Goal: Communication & Community: Participate in discussion

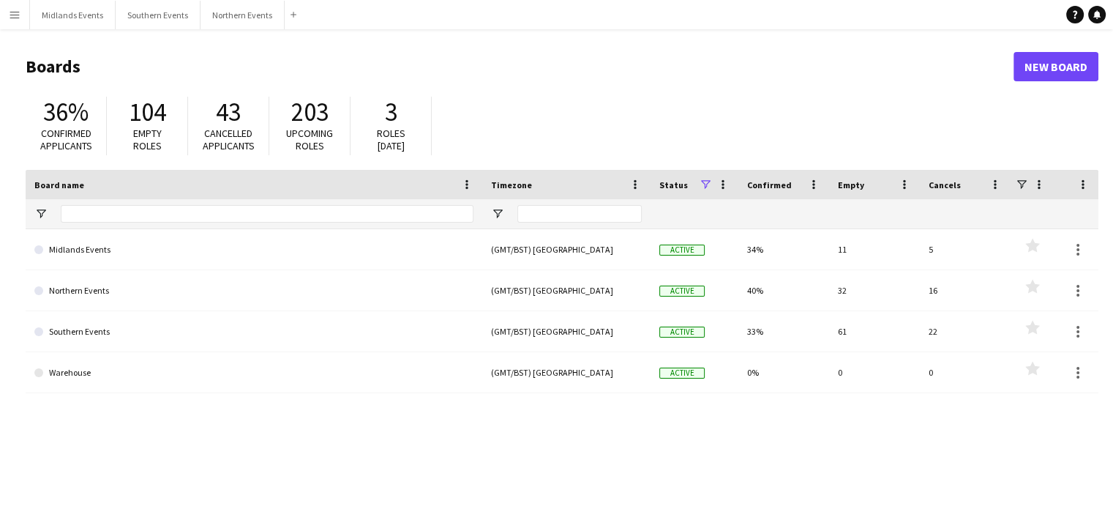
click at [17, 7] on button "Menu" at bounding box center [14, 14] width 29 height 29
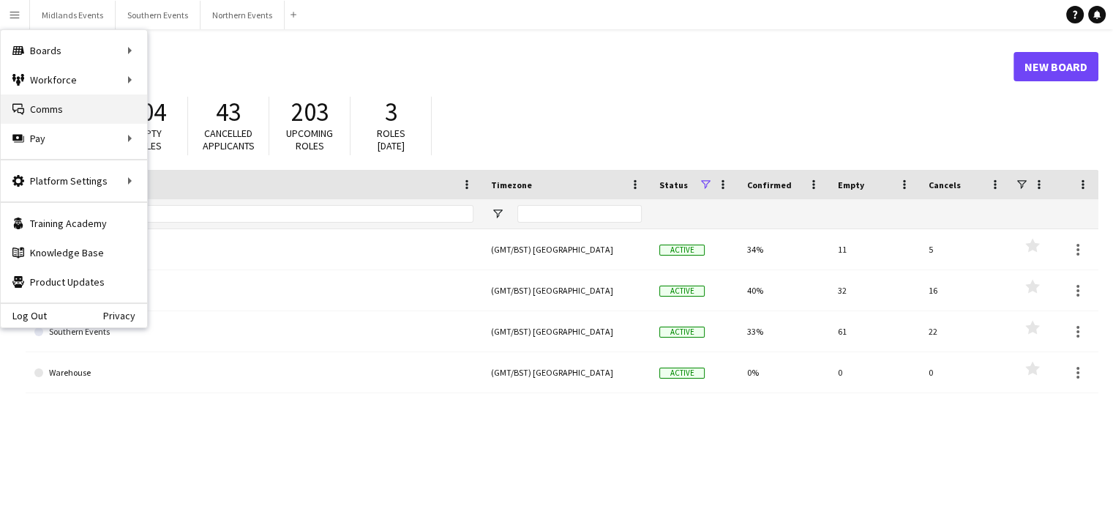
click at [35, 105] on link "Comms Comms" at bounding box center [74, 108] width 146 height 29
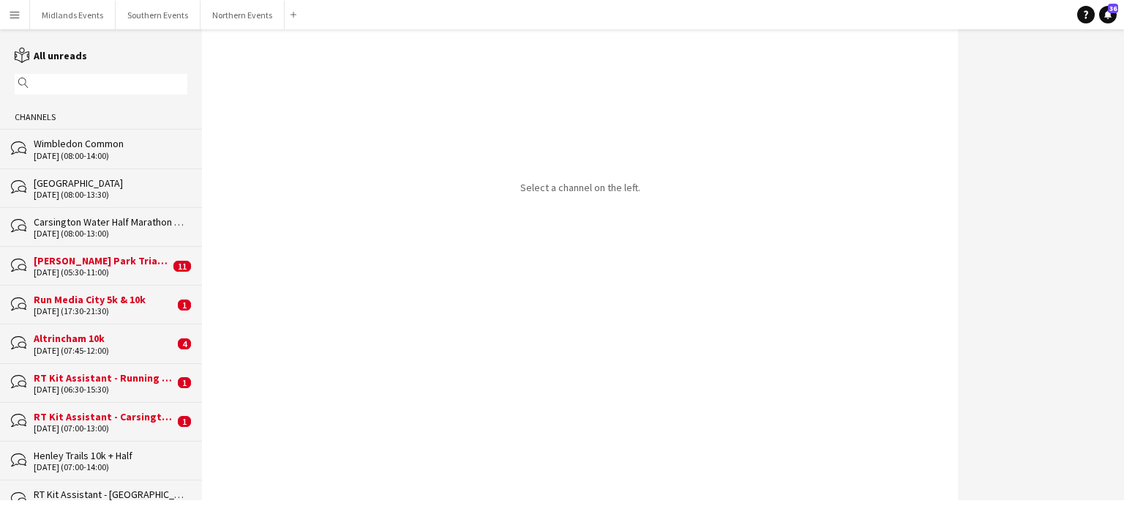
click at [82, 304] on div "Run Media City 5k & 10k" at bounding box center [104, 299] width 140 height 13
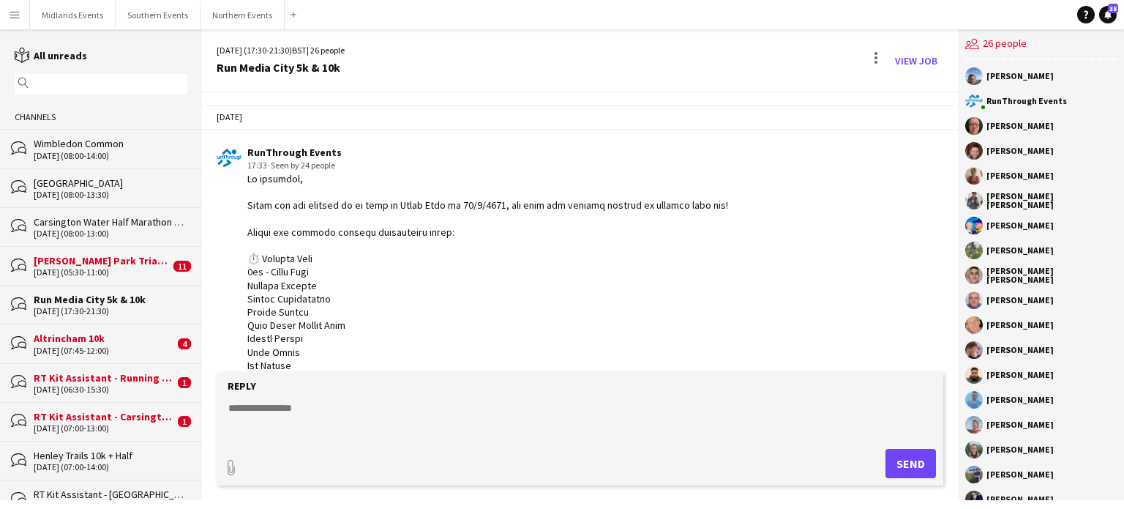
scroll to position [2502, 0]
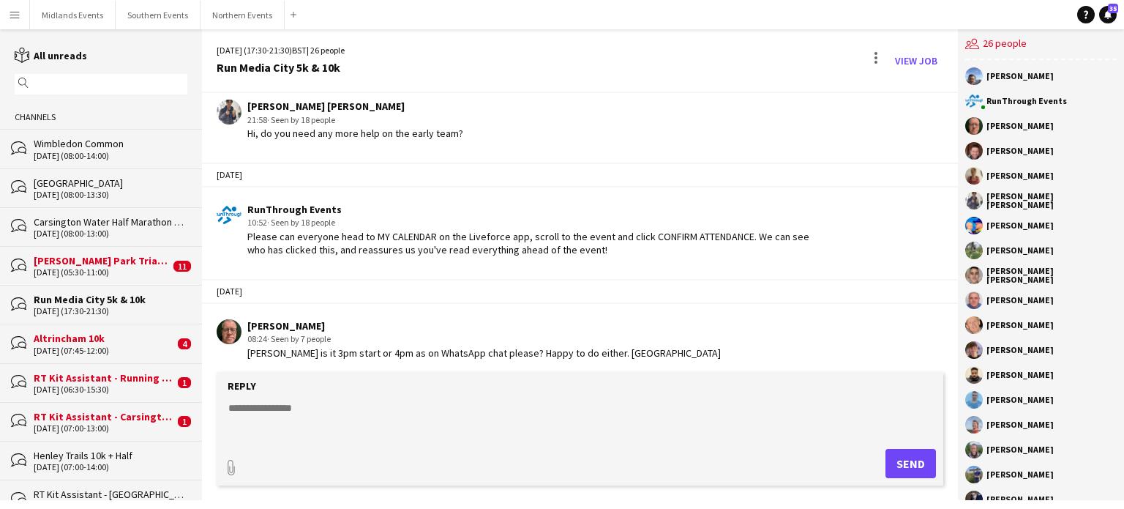
drag, startPoint x: 953, startPoint y: 364, endPoint x: 944, endPoint y: 306, distance: 59.2
click at [944, 306] on div "[DATE] RunThrough Events 17:33 · Seen by 24 people [PERSON_NAME] 18:18 · Seen b…" at bounding box center [580, 232] width 756 height 279
click at [364, 413] on textarea at bounding box center [583, 419] width 712 height 38
type textarea "**********"
click at [904, 463] on button "Send" at bounding box center [910, 463] width 50 height 29
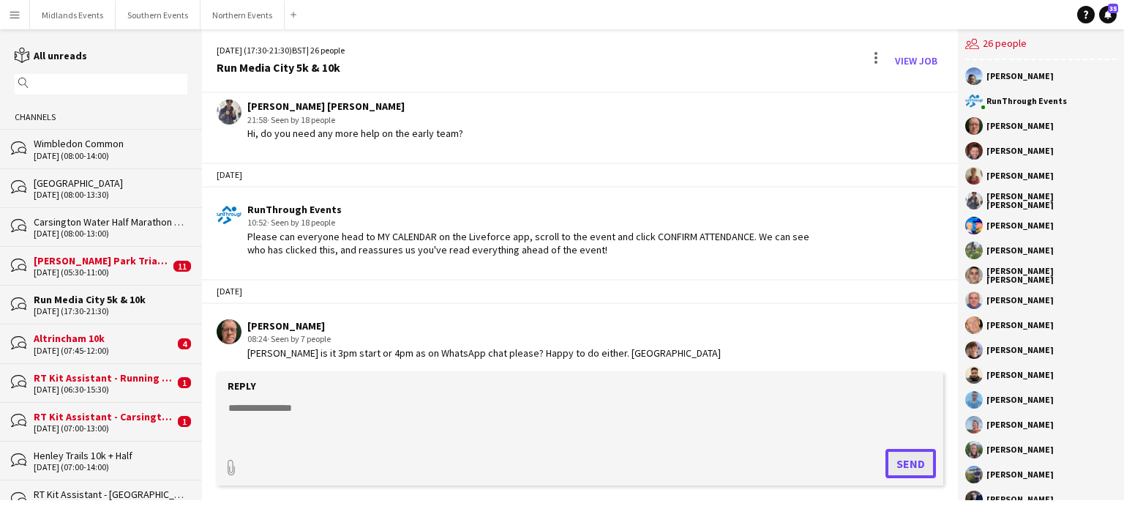
scroll to position [2564, 0]
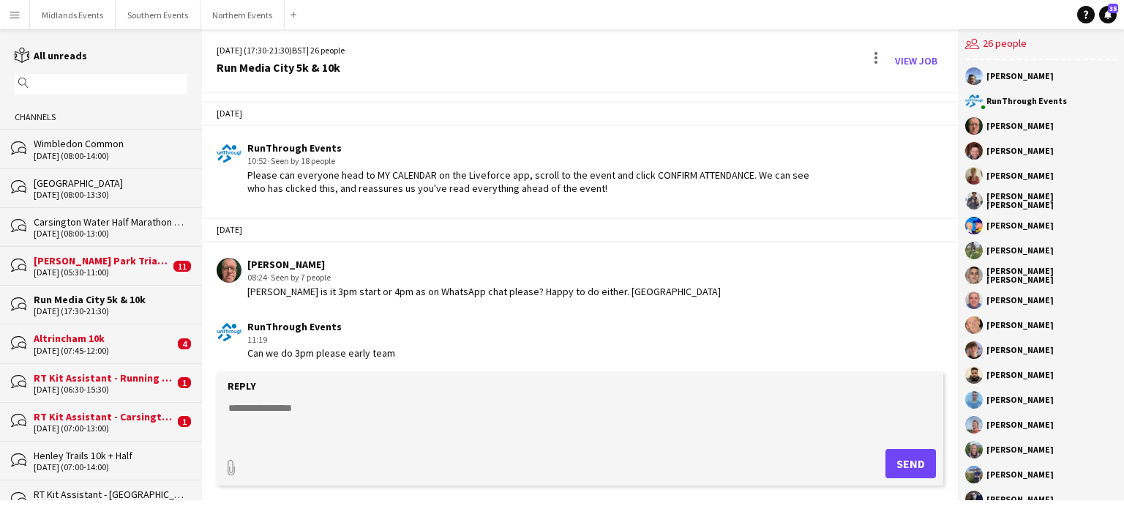
click at [102, 337] on div "Altrincham 10k" at bounding box center [104, 337] width 140 height 13
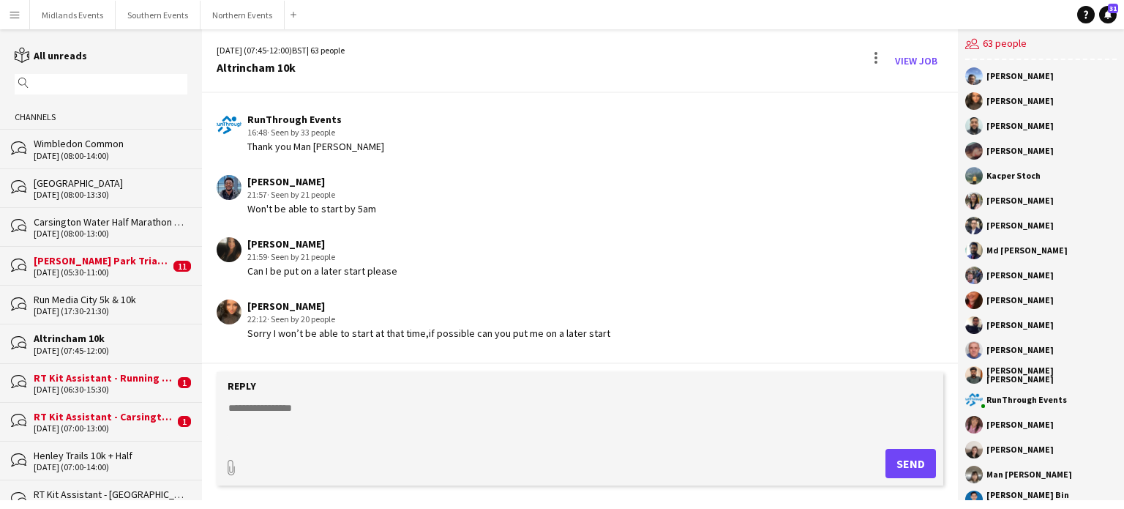
scroll to position [1339, 0]
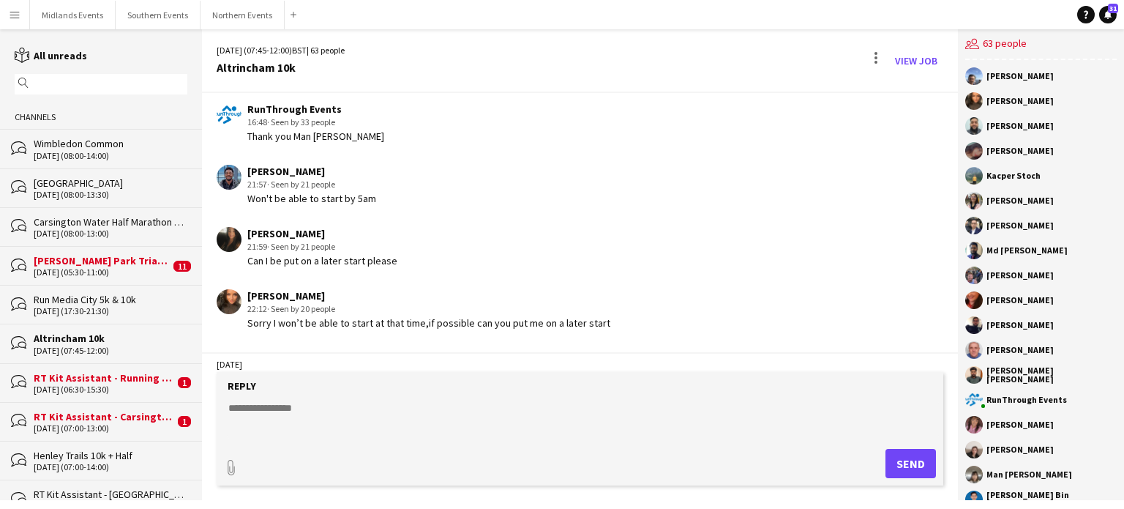
click at [97, 377] on div "RT Kit Assistant - Running [PERSON_NAME] Park Races & Duathlon" at bounding box center [104, 377] width 140 height 13
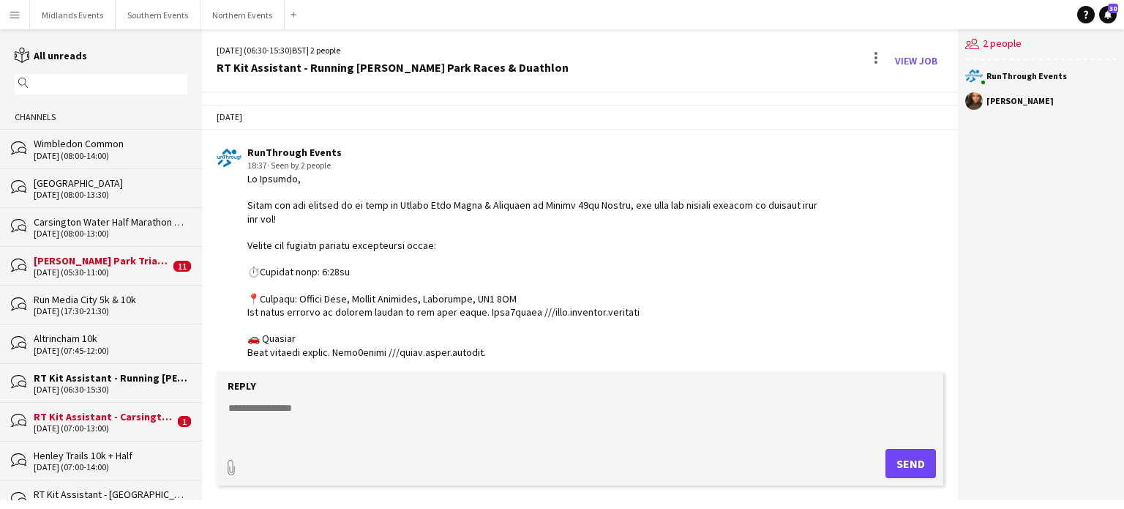
scroll to position [1007, 0]
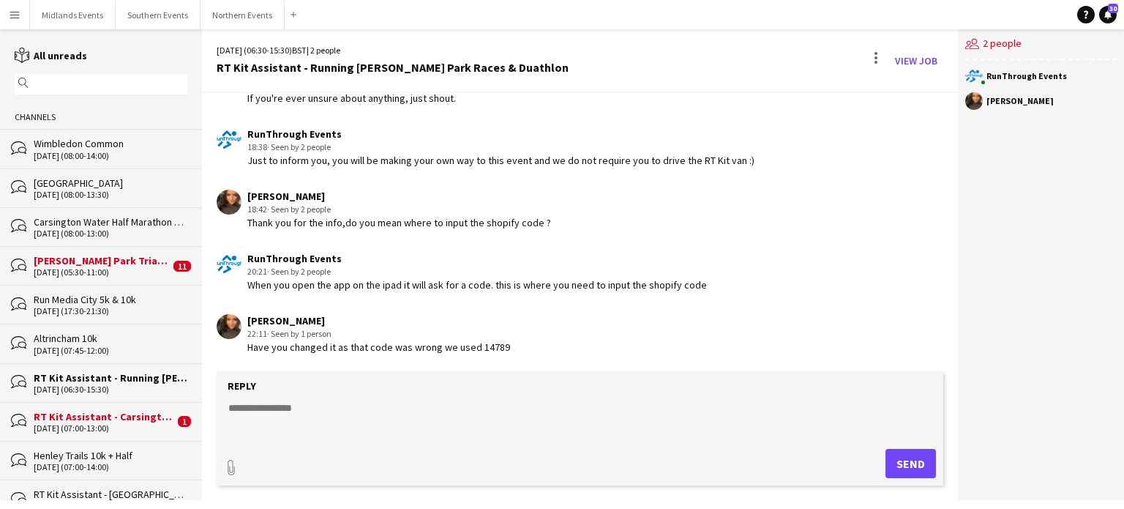
click at [85, 418] on div "RT Kit Assistant - Carsington Water Half Marathon & 10km" at bounding box center [104, 416] width 140 height 13
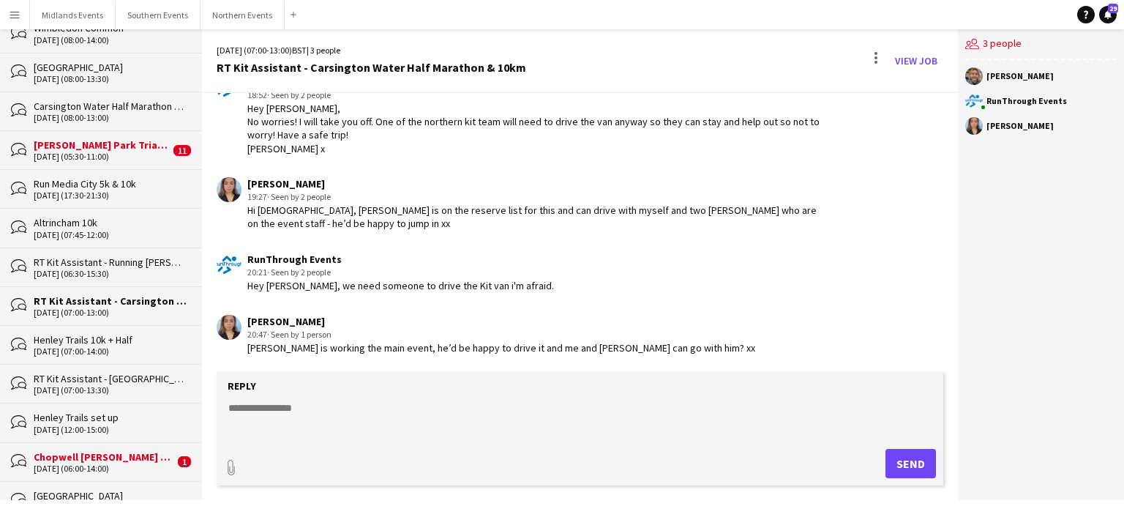
scroll to position [152, 0]
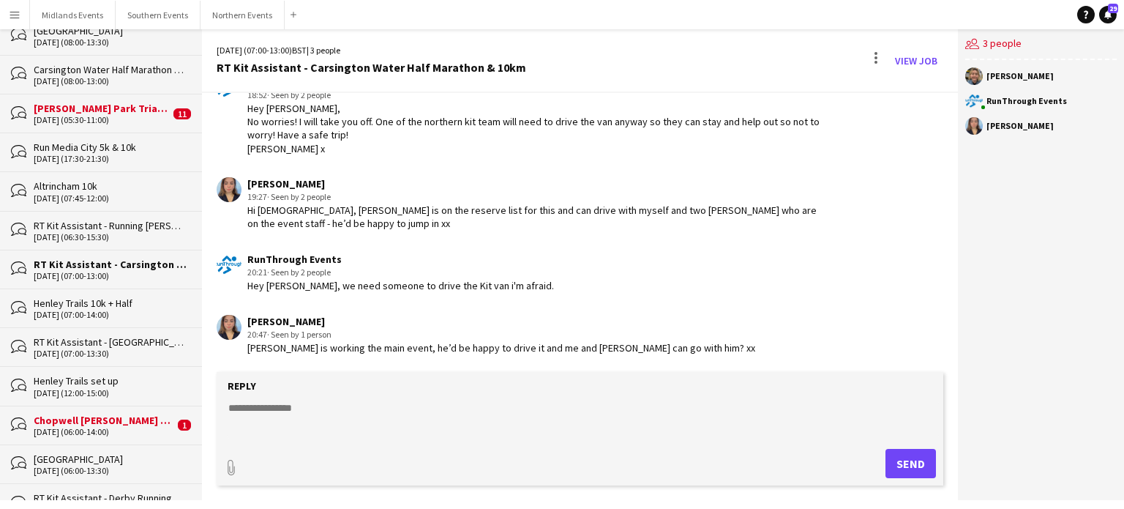
click at [83, 416] on div "Chopwell [PERSON_NAME] 5k, 10k & 10 Miles & [PERSON_NAME]" at bounding box center [104, 419] width 140 height 13
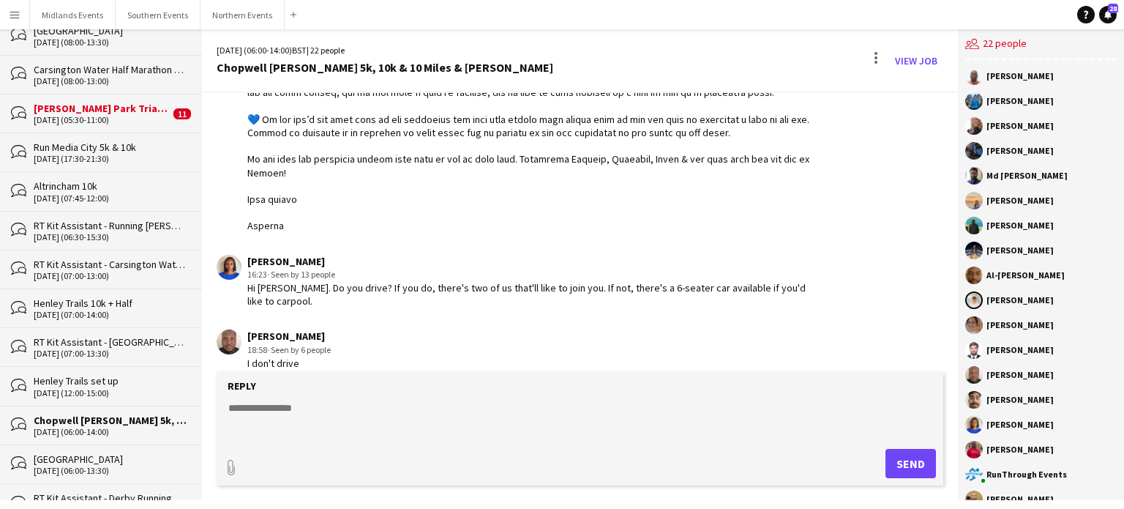
scroll to position [191, 0]
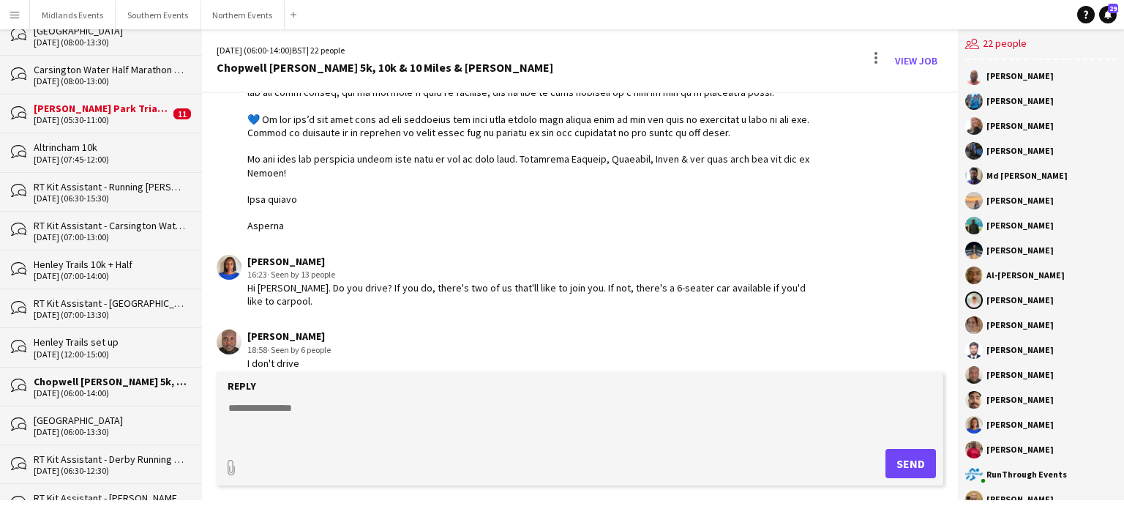
click at [299, 409] on textarea at bounding box center [583, 419] width 712 height 38
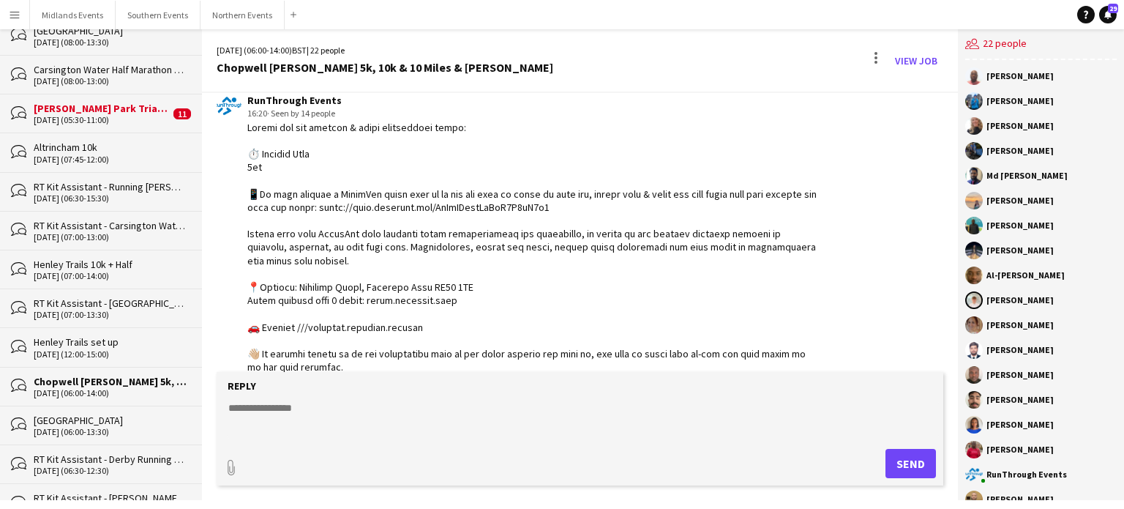
scroll to position [1047, 0]
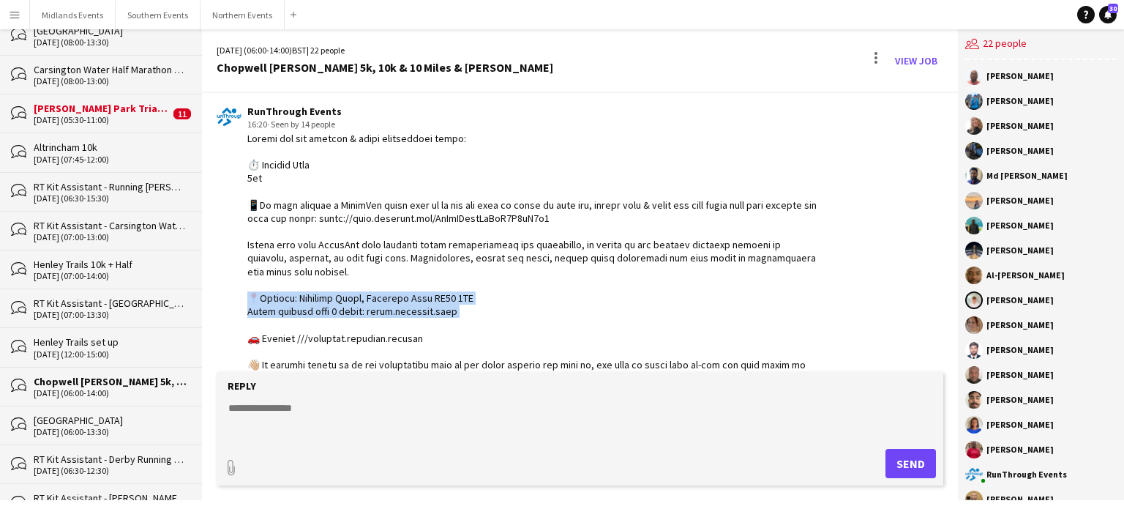
drag, startPoint x: 462, startPoint y: 322, endPoint x: 242, endPoint y: 307, distance: 220.0
click at [242, 307] on div "RunThrough Events 16:20 · Seen by 14 people" at bounding box center [519, 418] width 604 height 626
copy div "Address: [GEOGRAPHIC_DATA][PERSON_NAME][PERSON_NAME] Event village what 3 words…"
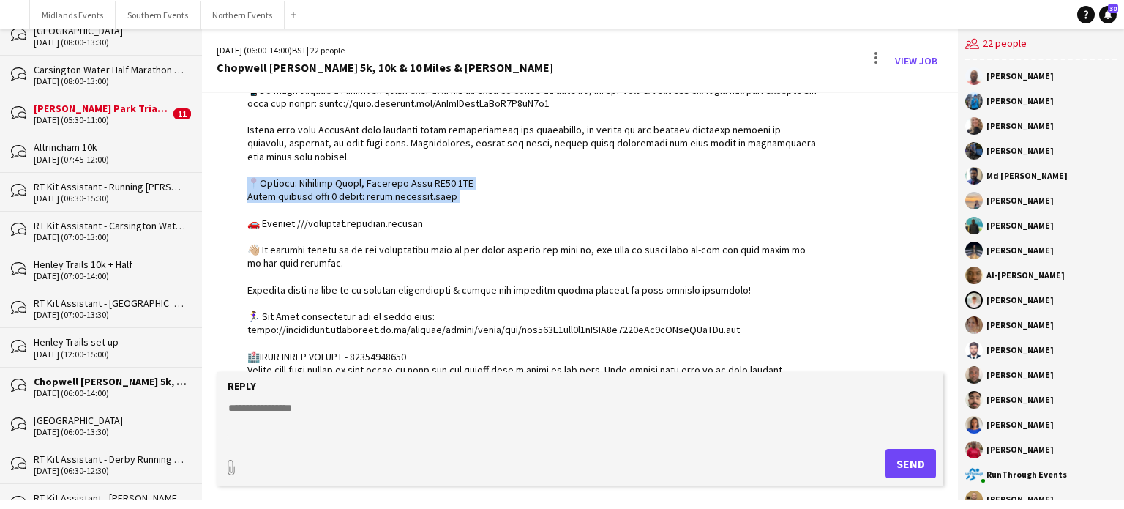
scroll to position [1165, 0]
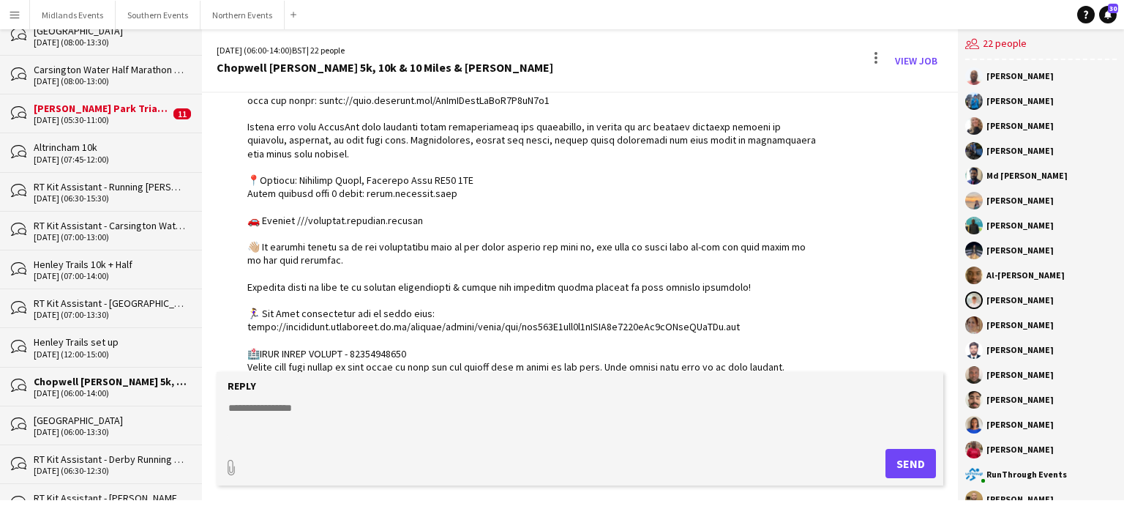
click at [412, 239] on div at bounding box center [534, 313] width 574 height 599
drag, startPoint x: 413, startPoint y: 225, endPoint x: 244, endPoint y: 239, distance: 169.7
click at [244, 239] on div "RunThrough Events 16:20 · Seen by 14 people" at bounding box center [519, 300] width 604 height 626
drag, startPoint x: 300, startPoint y: 230, endPoint x: 434, endPoint y: 239, distance: 134.2
click at [434, 239] on div at bounding box center [534, 313] width 574 height 599
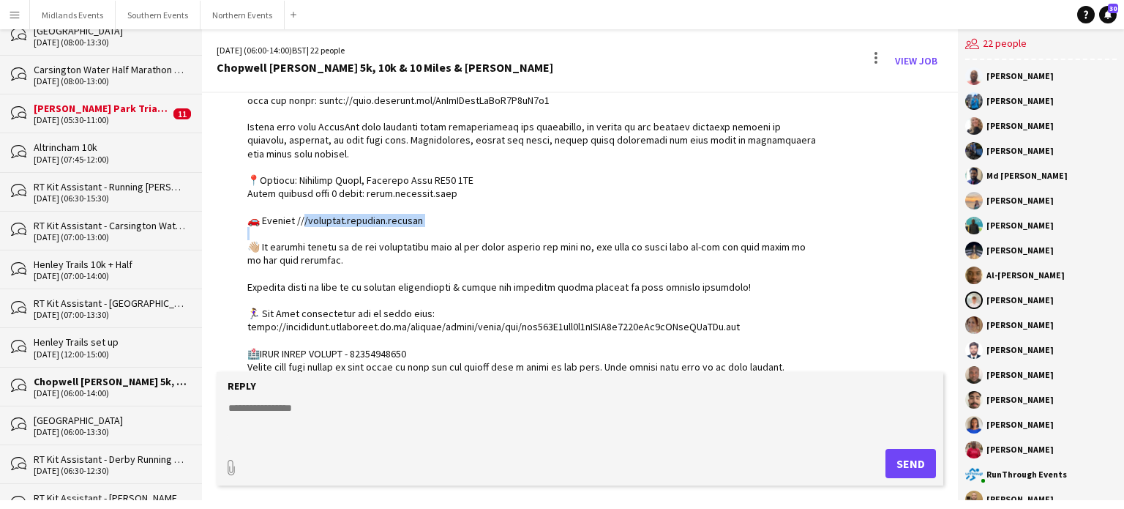
copy div "lerting.infinite.mooring 👋🏼"
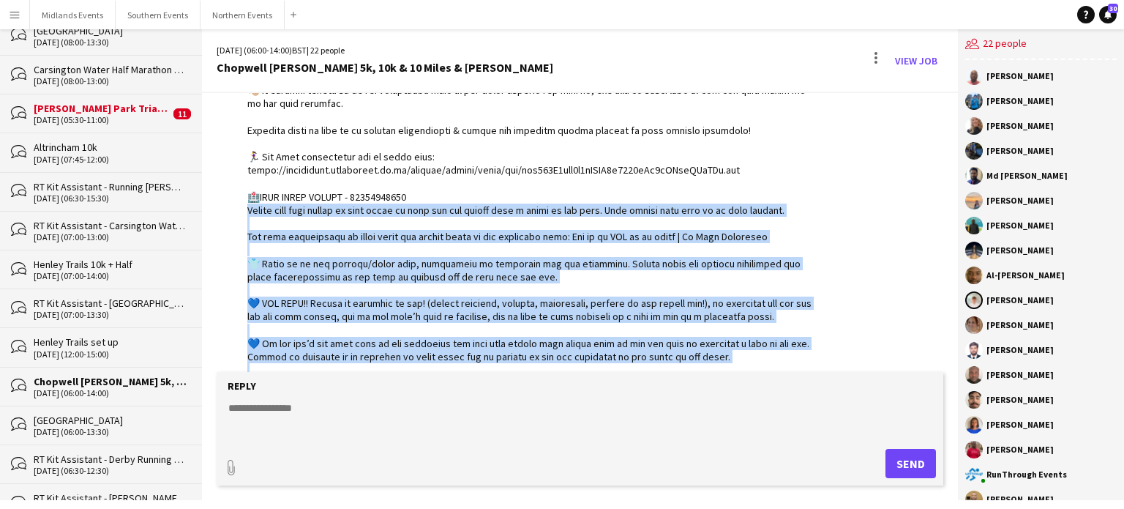
drag, startPoint x: 417, startPoint y: 366, endPoint x: 371, endPoint y: 368, distance: 46.1
click at [371, 368] on div at bounding box center [534, 156] width 574 height 599
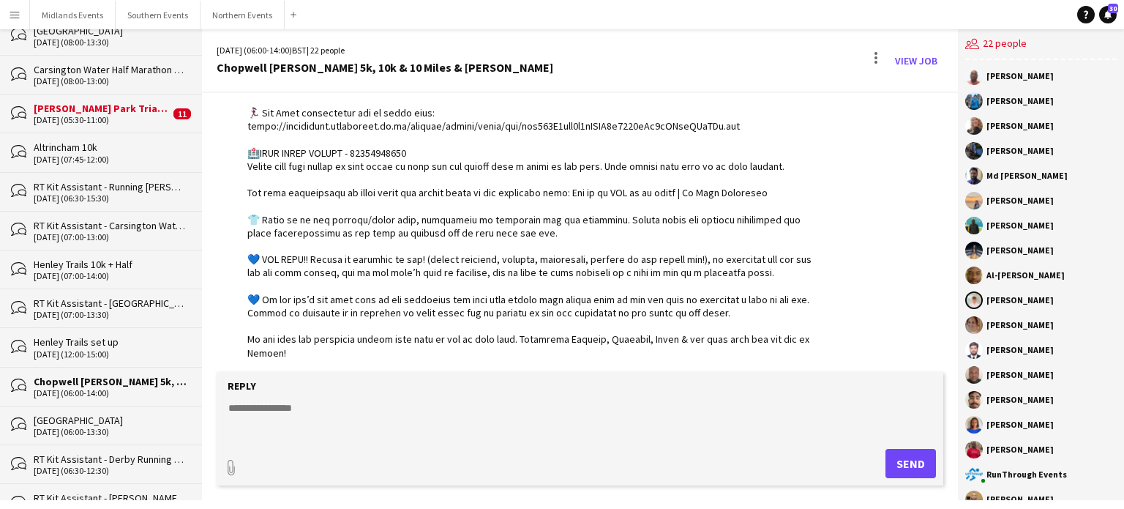
click at [752, 141] on div at bounding box center [534, 112] width 574 height 599
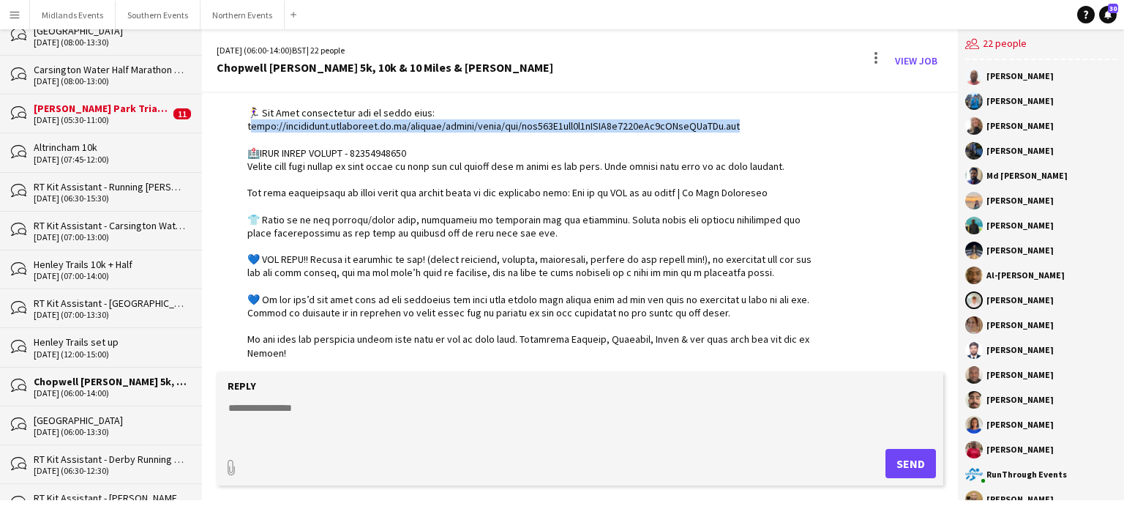
drag, startPoint x: 743, startPoint y: 134, endPoint x: 233, endPoint y: 136, distance: 510.0
click at [233, 136] on div "RunThrough Events 16:20 · Seen by 14 people" at bounding box center [519, 99] width 604 height 626
copy div "//[DOMAIN_NAME][URL] 🏥L"
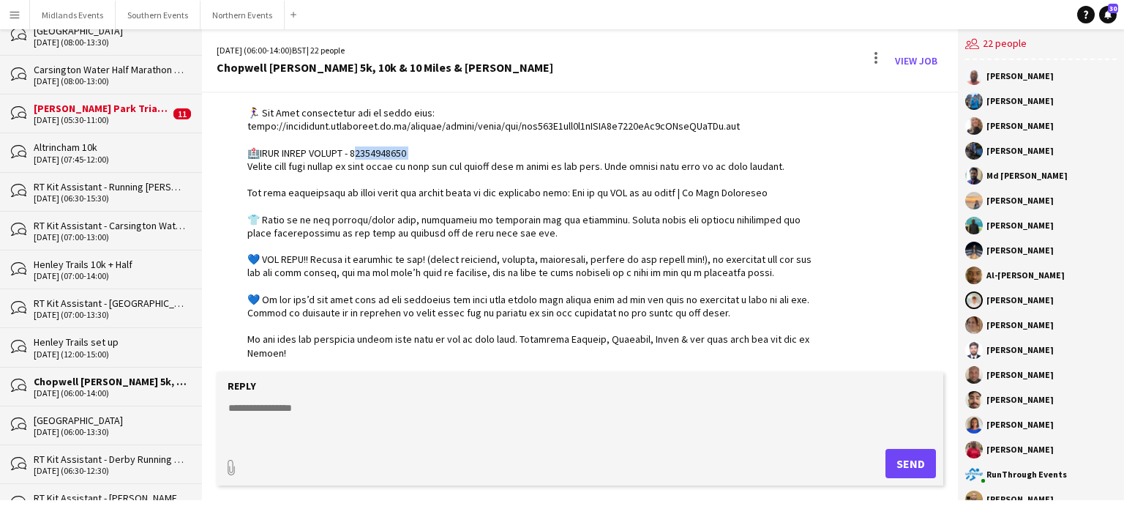
drag, startPoint x: 419, startPoint y: 160, endPoint x: 363, endPoint y: 164, distance: 55.7
click at [363, 164] on div at bounding box center [534, 112] width 574 height 599
copy div "0175 Please"
click at [313, 424] on textarea at bounding box center [583, 419] width 712 height 38
paste textarea "**********"
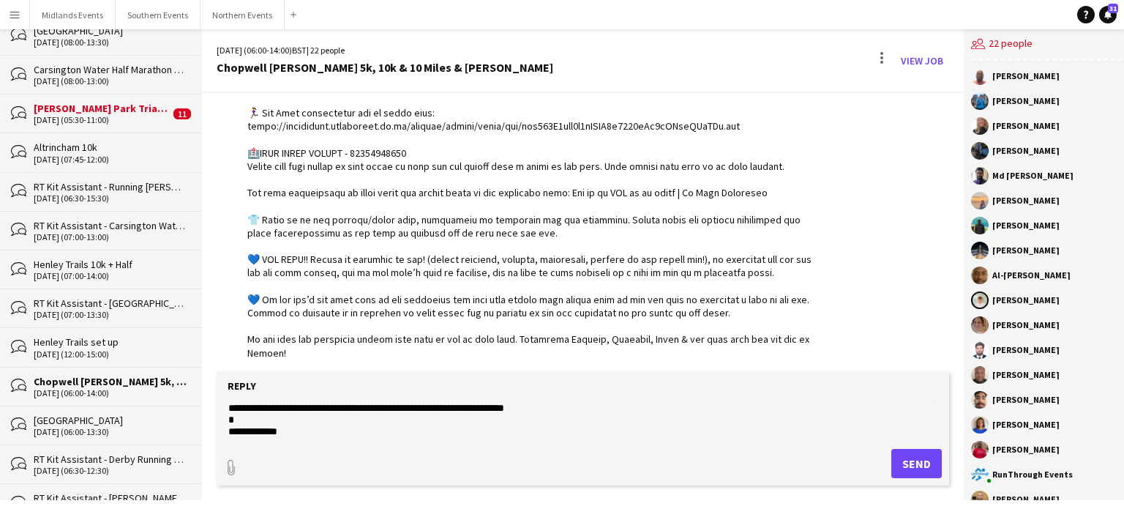
scroll to position [0, 0]
type textarea "**********"
click at [552, 425] on textarea "**********" at bounding box center [583, 419] width 712 height 38
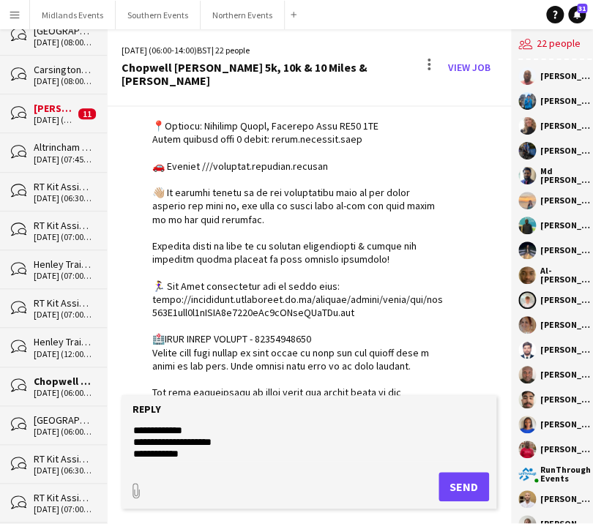
scroll to position [1445, 0]
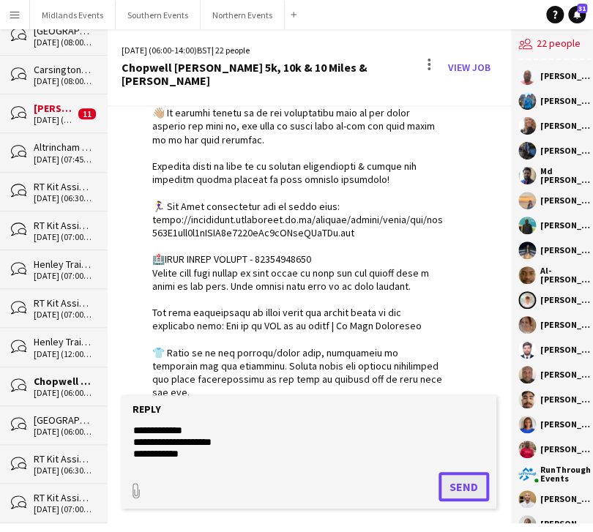
click at [452, 483] on button "Send" at bounding box center [463, 486] width 50 height 29
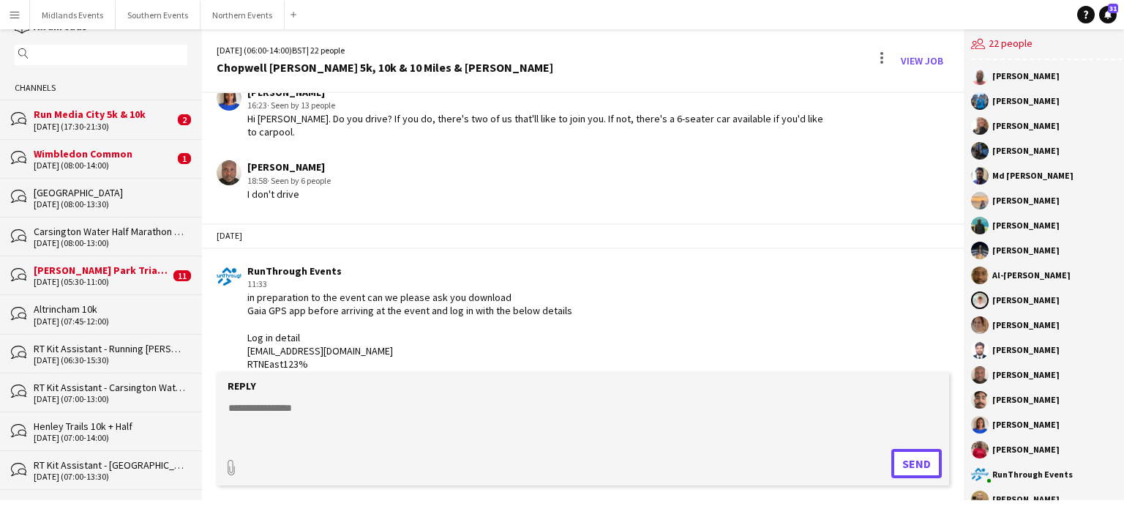
scroll to position [0, 0]
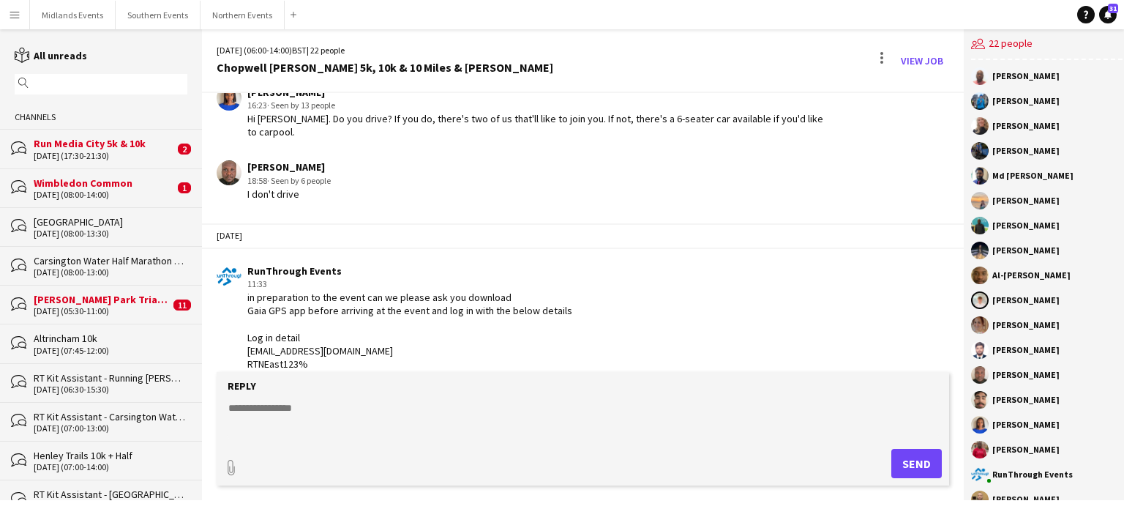
click at [102, 137] on div "Run Media City 5k & 10k" at bounding box center [104, 143] width 140 height 13
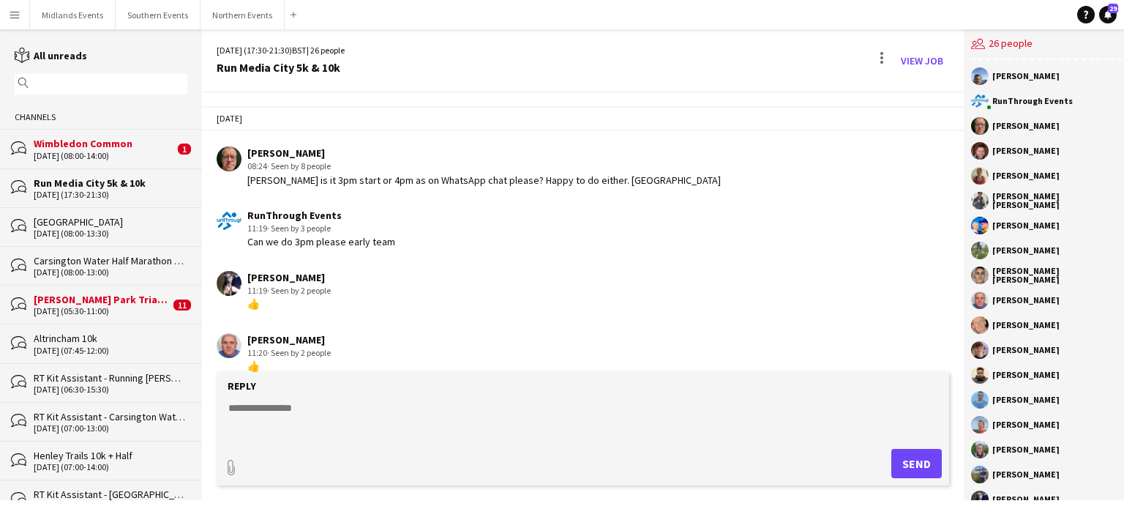
scroll to position [2689, 0]
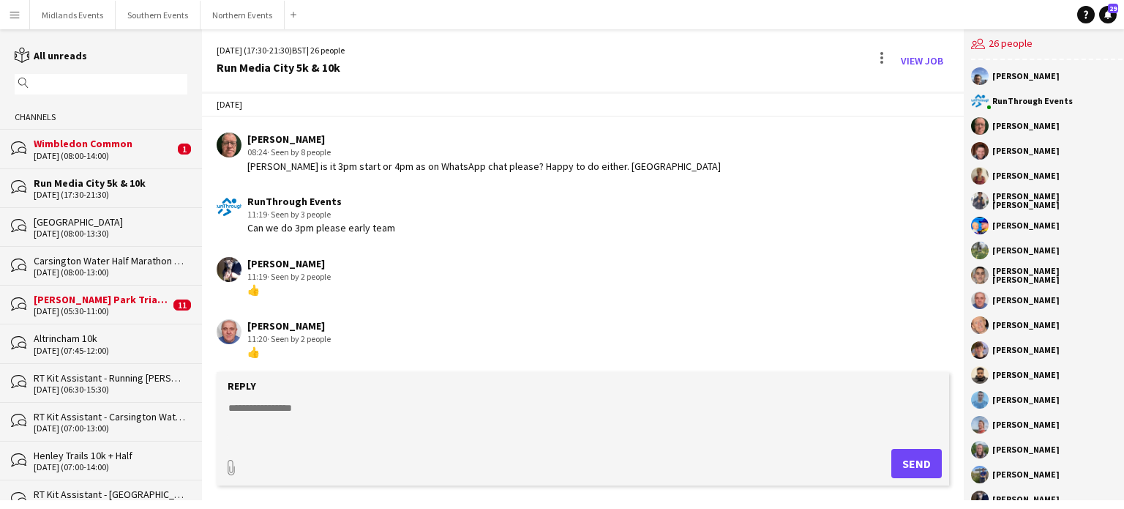
click at [113, 184] on div "Run Media City 5k & 10k" at bounding box center [111, 182] width 154 height 13
click at [91, 331] on div "Altrincham 10k" at bounding box center [111, 337] width 154 height 13
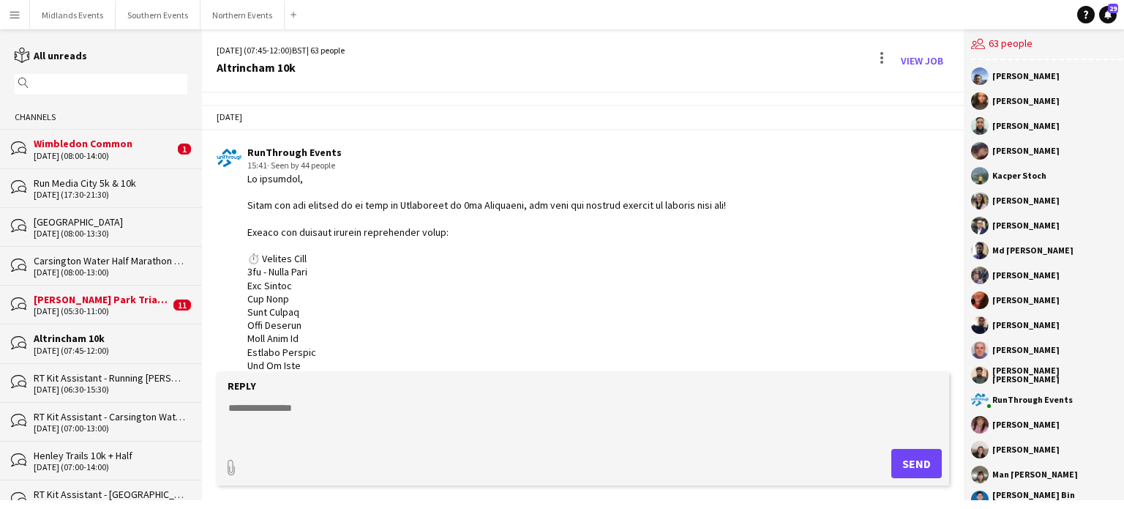
scroll to position [1389, 0]
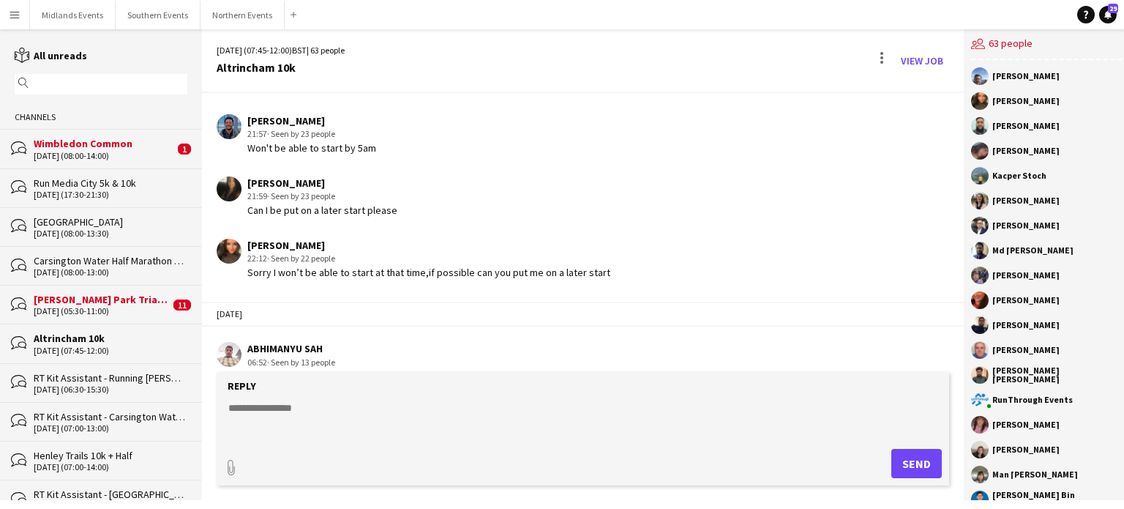
click at [281, 415] on textarea at bounding box center [583, 419] width 712 height 38
paste textarea "**********"
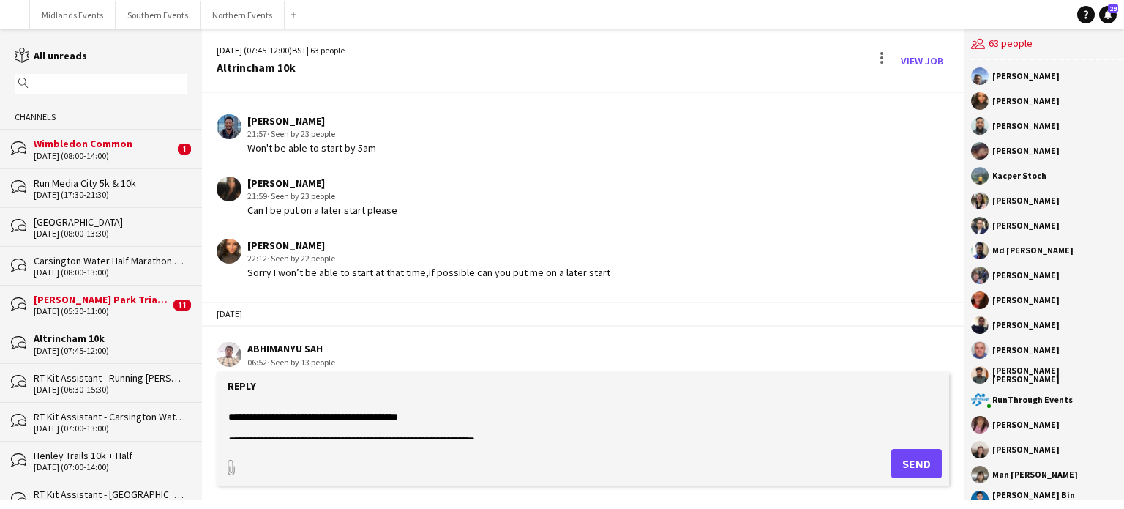
scroll to position [12, 0]
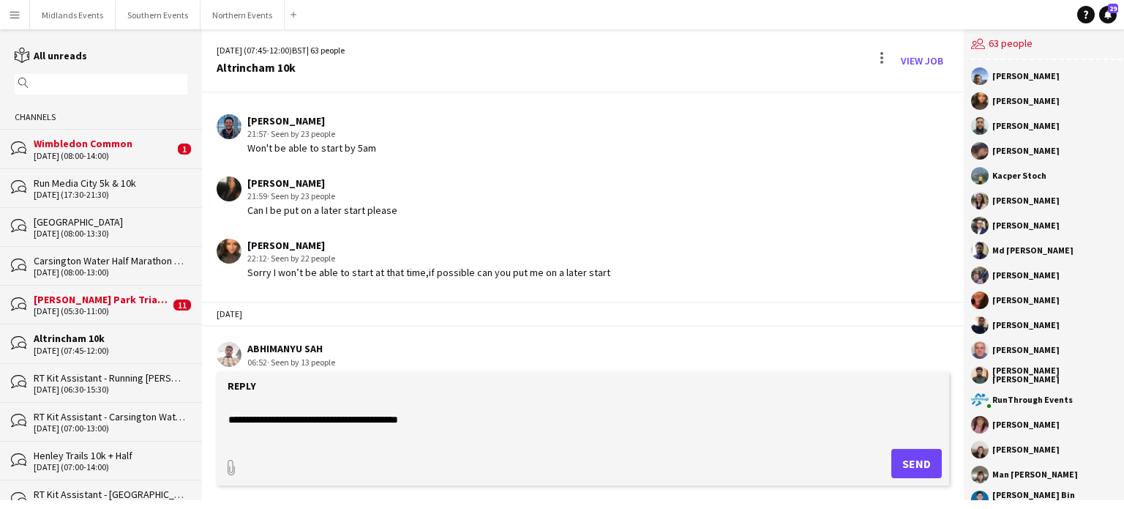
click at [282, 417] on textarea "**********" at bounding box center [583, 419] width 712 height 38
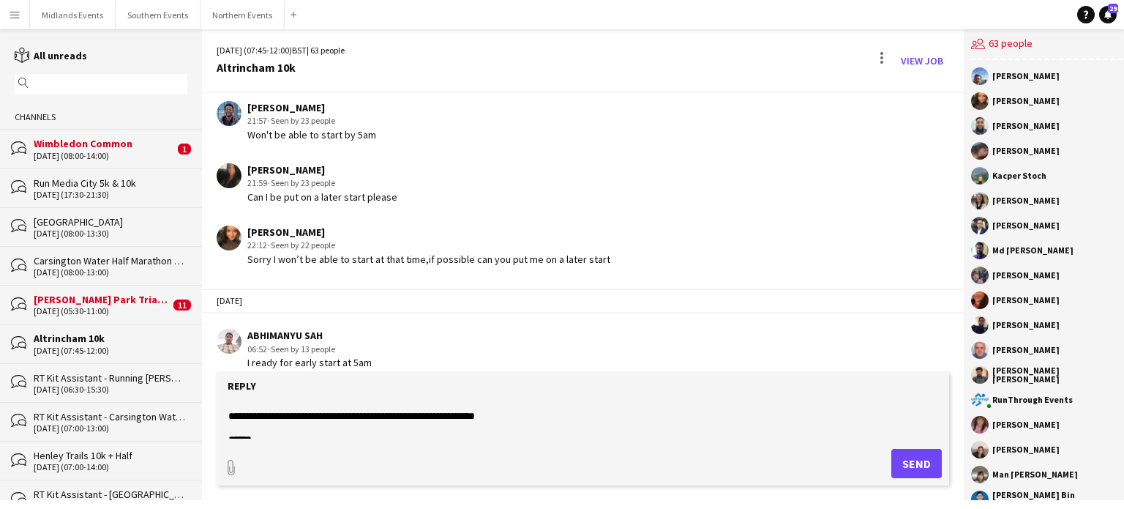
scroll to position [41, 0]
drag, startPoint x: 394, startPoint y: 421, endPoint x: 385, endPoint y: 411, distance: 12.9
type textarea "**********"
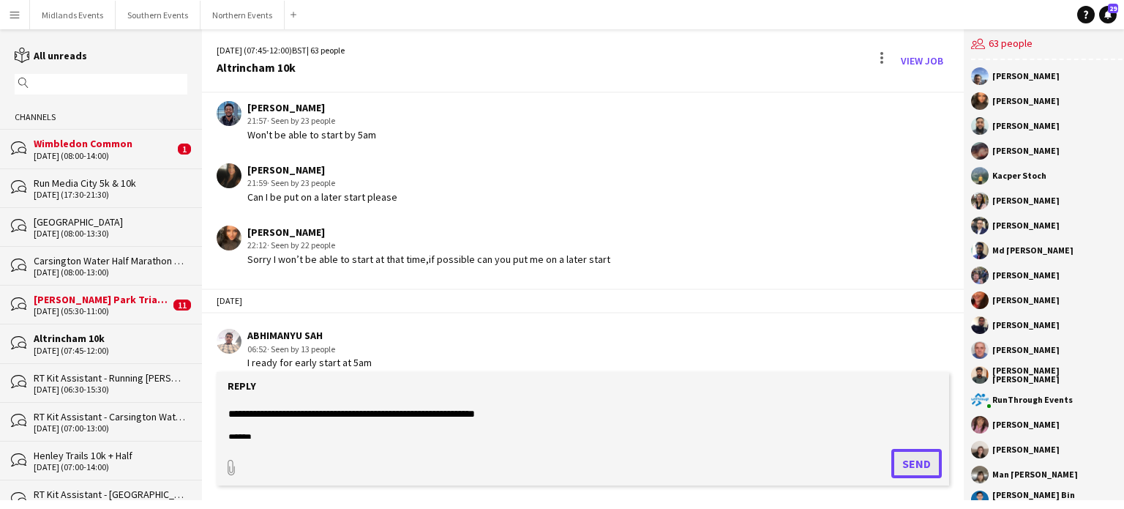
click at [900, 466] on button "Send" at bounding box center [916, 463] width 50 height 29
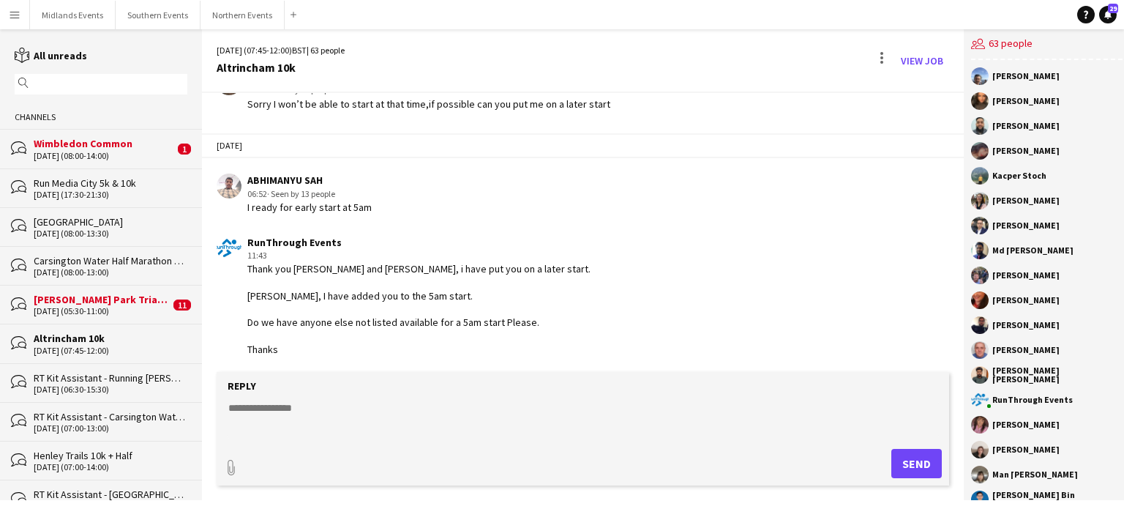
click at [37, 153] on div "[DATE] (08:00-14:00)" at bounding box center [104, 156] width 140 height 10
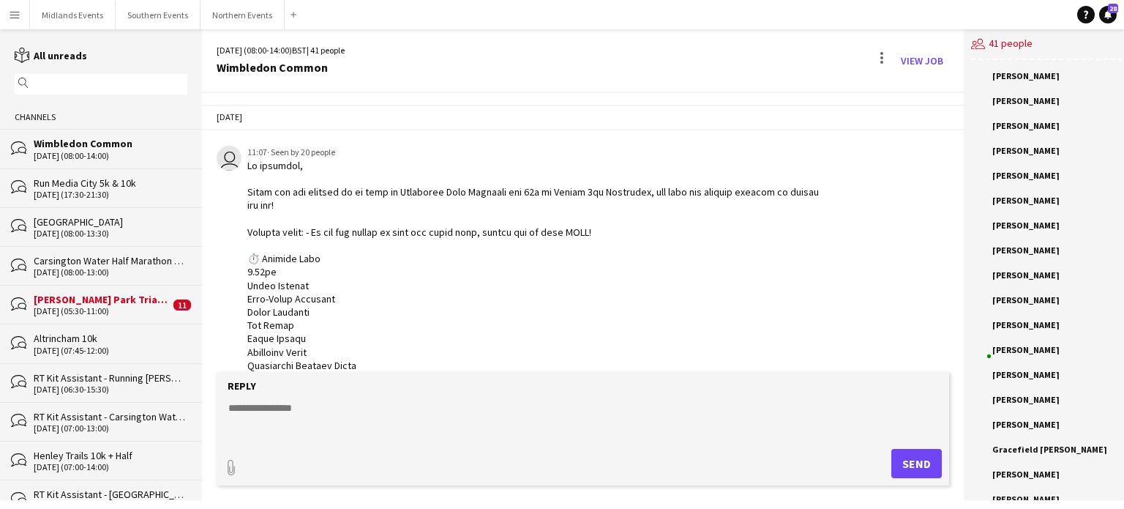
scroll to position [759, 0]
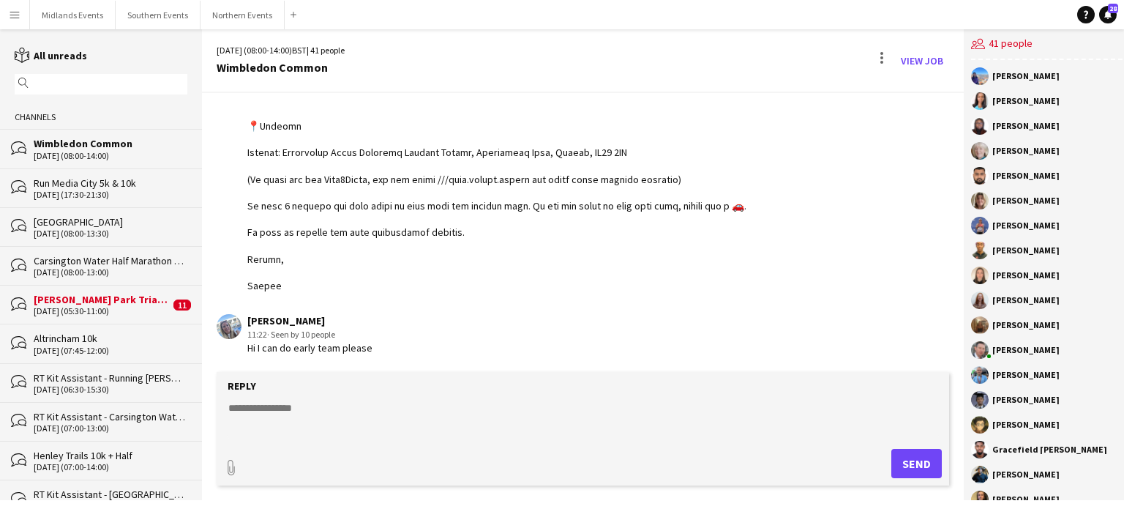
click at [85, 299] on div "[PERSON_NAME] Park Triathlon" at bounding box center [102, 299] width 136 height 13
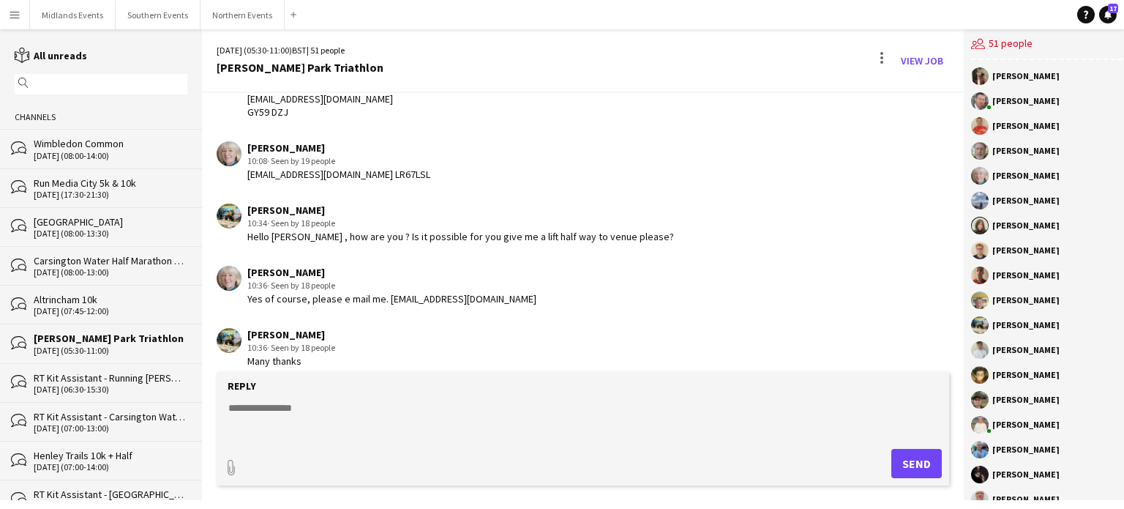
scroll to position [1884, 0]
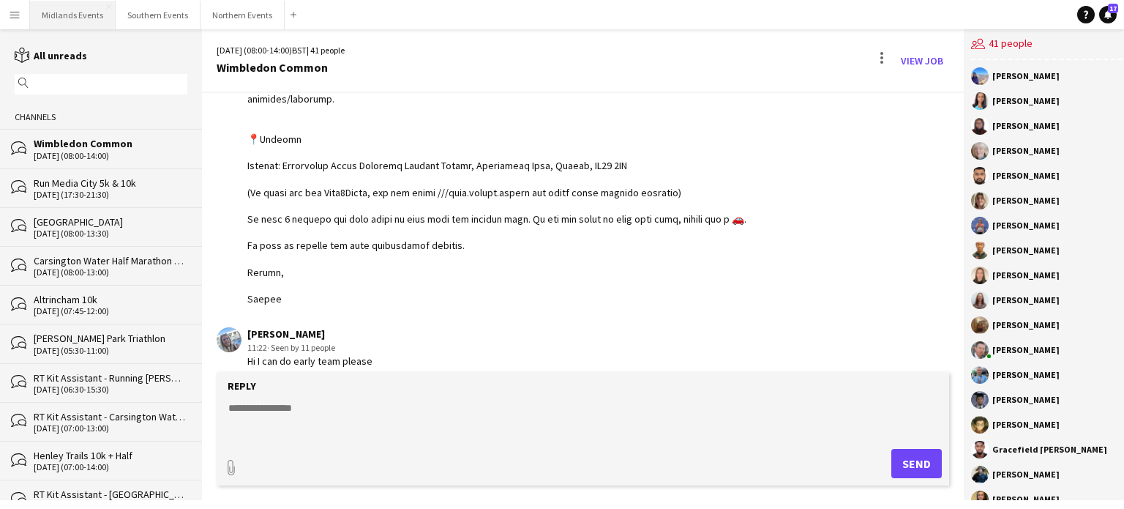
scroll to position [759, 0]
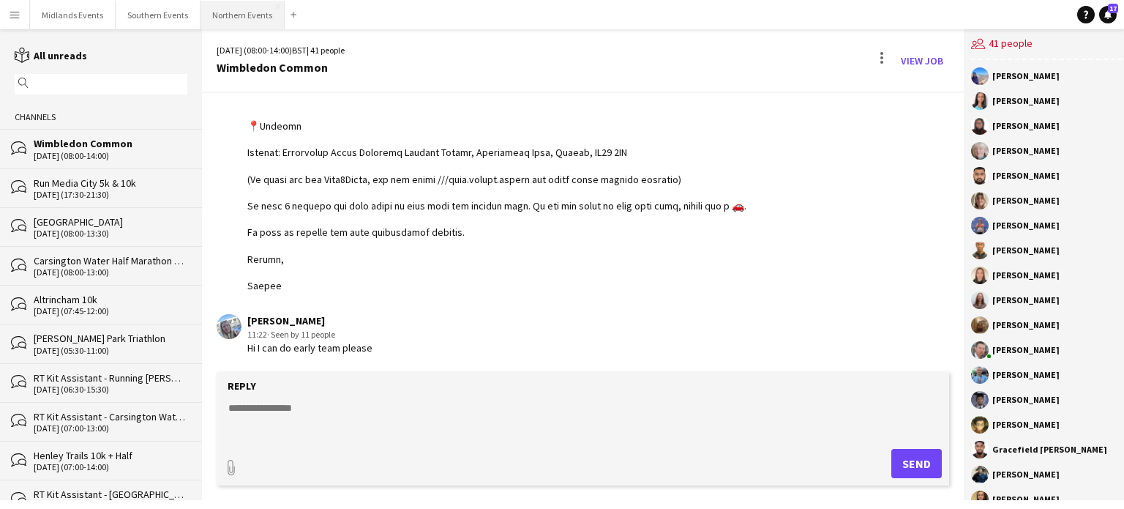
click at [234, 20] on button "Northern Events Close" at bounding box center [242, 15] width 84 height 29
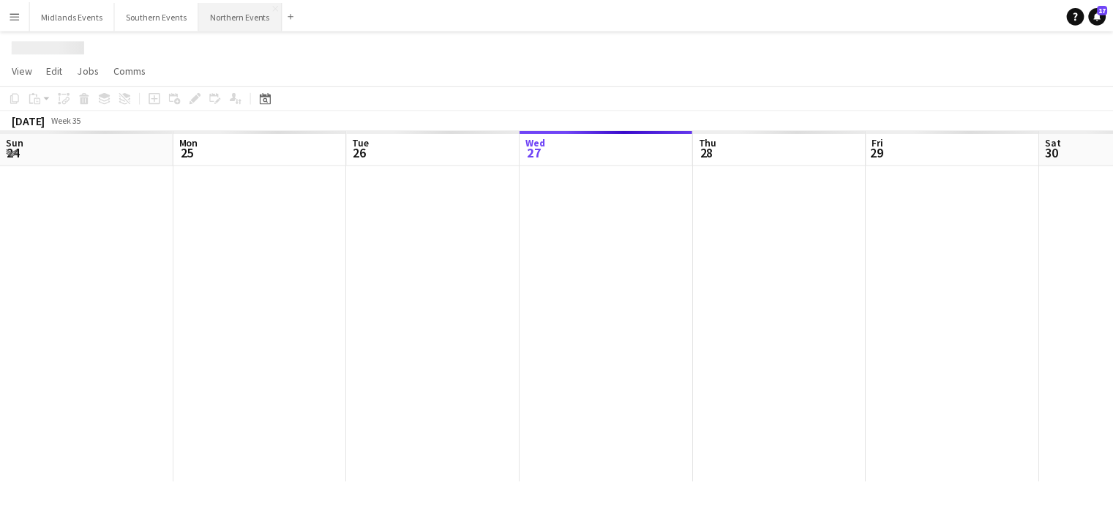
scroll to position [0, 350]
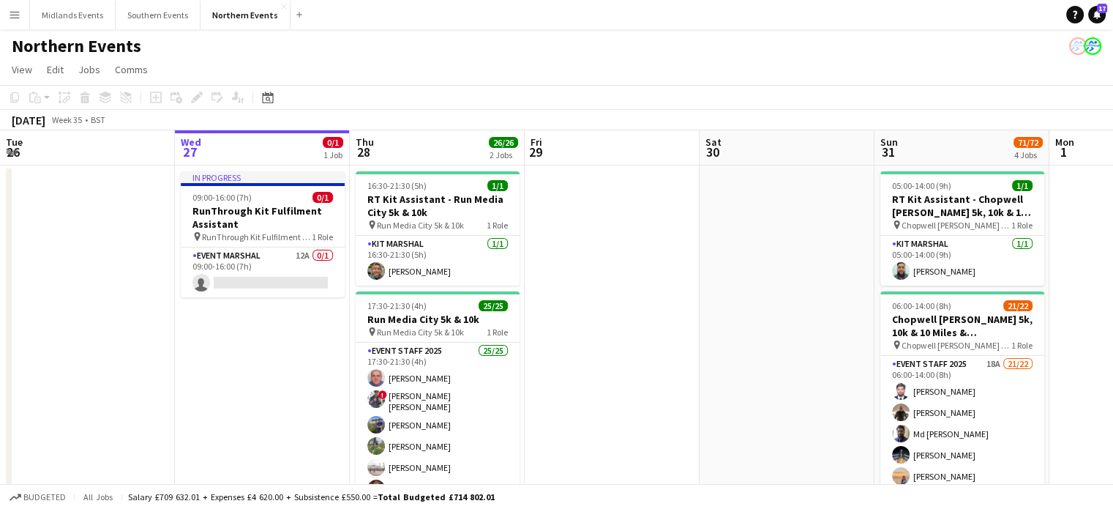
drag, startPoint x: 784, startPoint y: 257, endPoint x: 950, endPoint y: 317, distance: 175.9
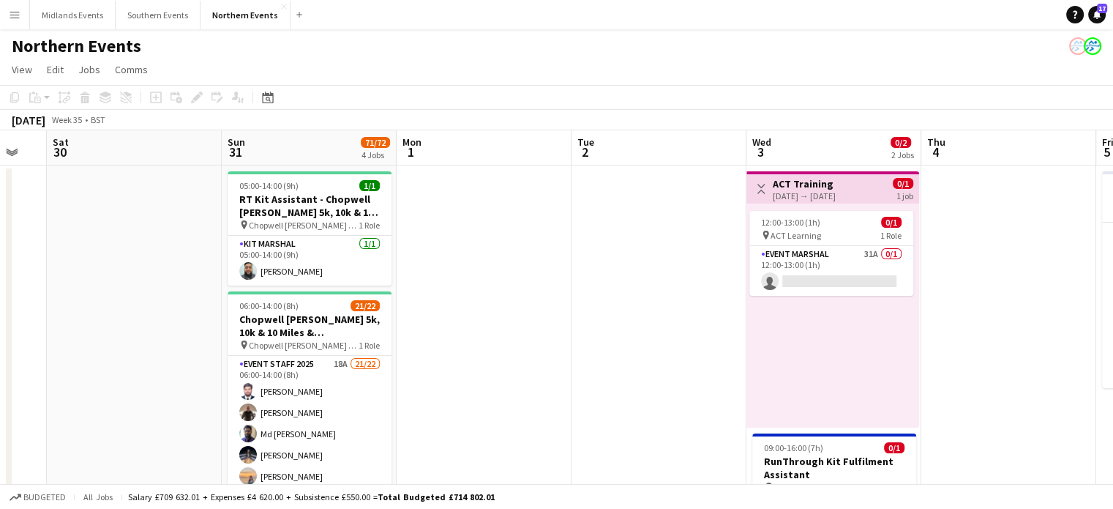
drag, startPoint x: 1035, startPoint y: 329, endPoint x: 620, endPoint y: 316, distance: 415.1
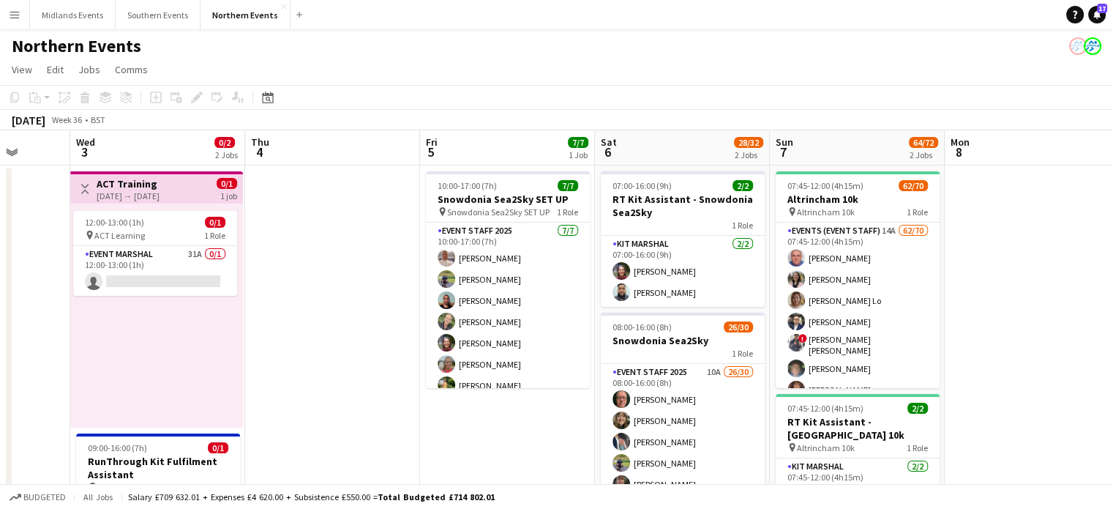
drag, startPoint x: 879, startPoint y: 383, endPoint x: 383, endPoint y: 355, distance: 496.1
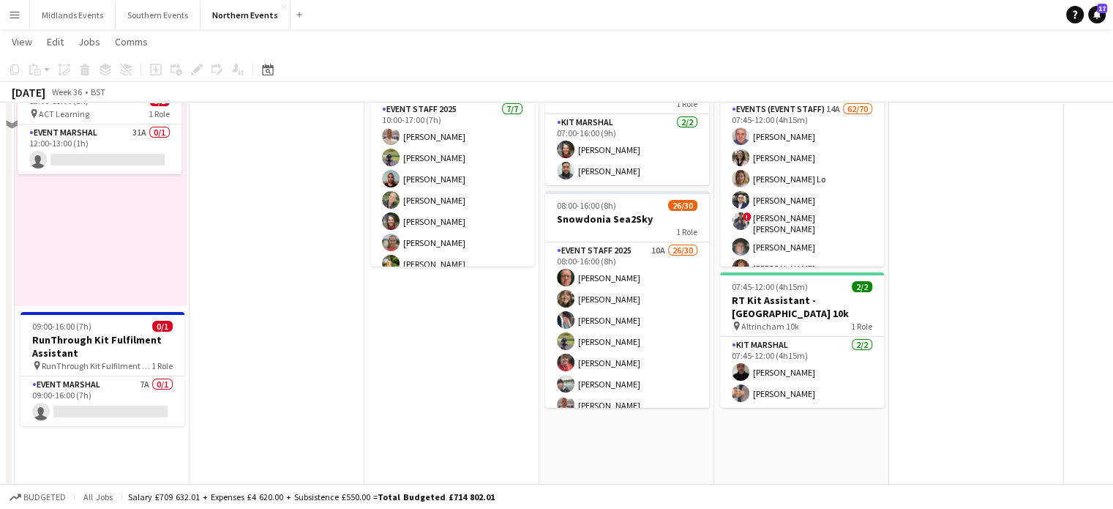
scroll to position [43, 0]
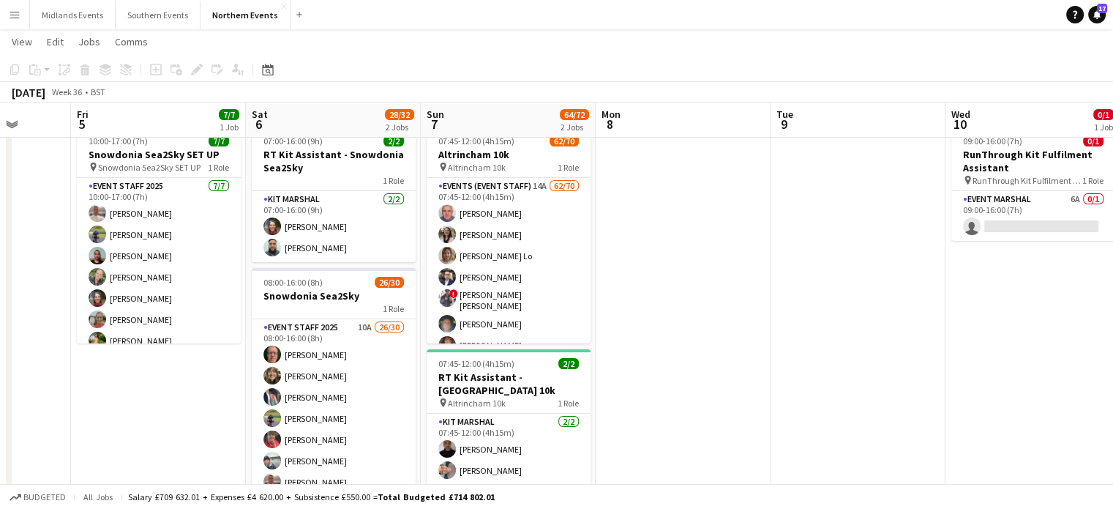
click at [635, 330] on app-calendar-viewport "Tue 2 Wed 3 0/2 2 Jobs Thu 4 Fri 5 7/7 1 Job Sat 6 28/32 2 Jobs Sun 7 64/72 2 J…" at bounding box center [556, 493] width 1113 height 958
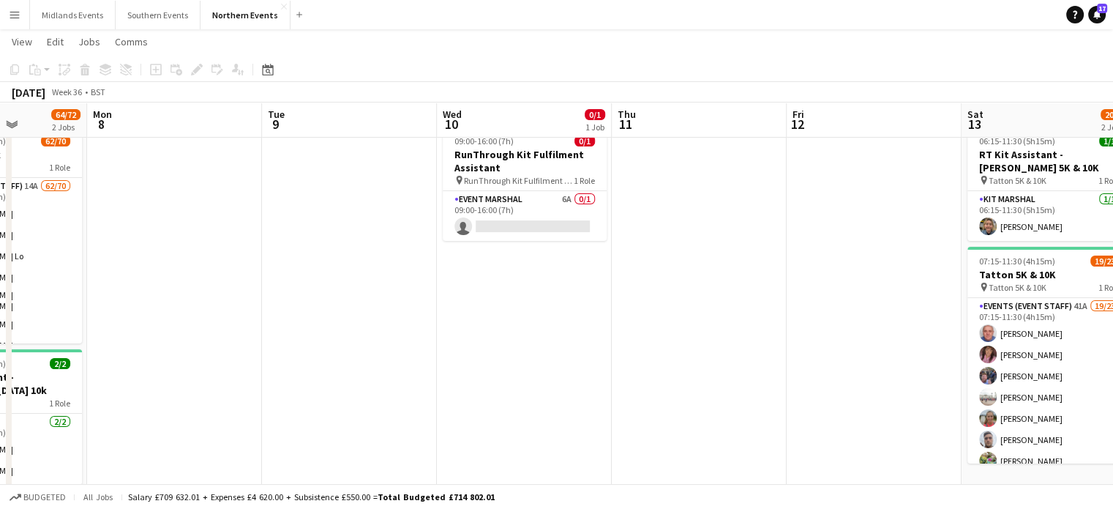
drag, startPoint x: 882, startPoint y: 343, endPoint x: 455, endPoint y: 353, distance: 426.7
click at [455, 353] on app-calendar-viewport "Thu 4 Fri 5 7/7 1 Job Sat 6 28/32 2 Jobs Sun 7 64/72 2 Jobs Mon 8 Tue 9 Wed 10 …" at bounding box center [556, 493] width 1113 height 958
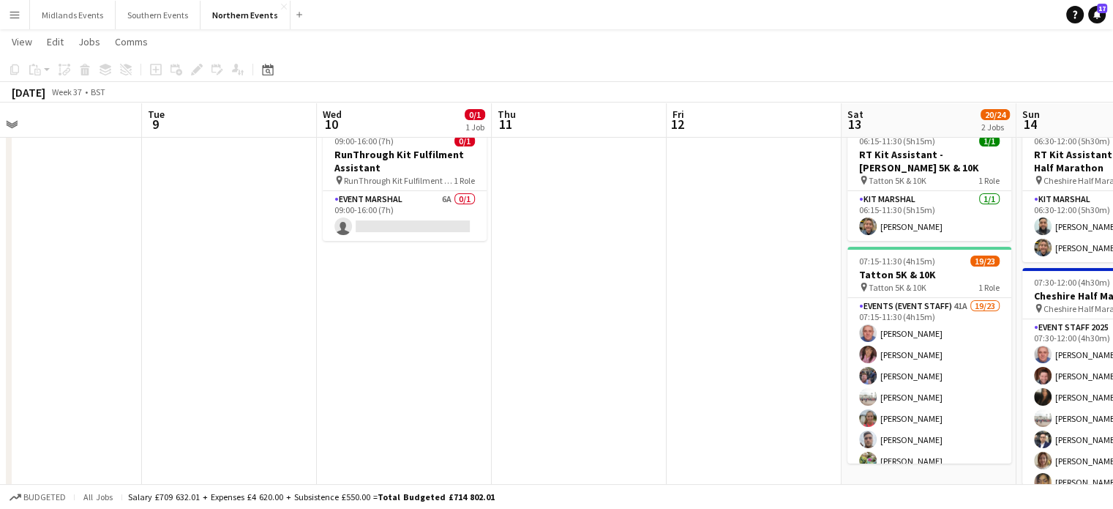
scroll to position [0, 482]
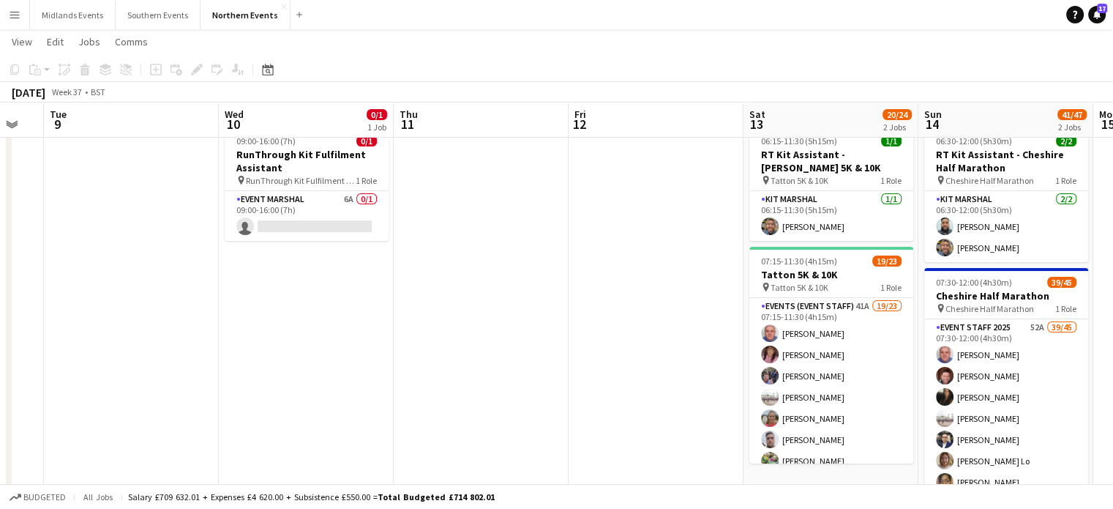
drag, startPoint x: 826, startPoint y: 362, endPoint x: 615, endPoint y: 359, distance: 211.5
click at [615, 359] on app-calendar-viewport "Sat 6 28/32 2 Jobs Sun 7 64/72 2 Jobs Mon 8 Tue 9 Wed 10 0/1 1 Job Thu 11 Fri 1…" at bounding box center [556, 493] width 1113 height 958
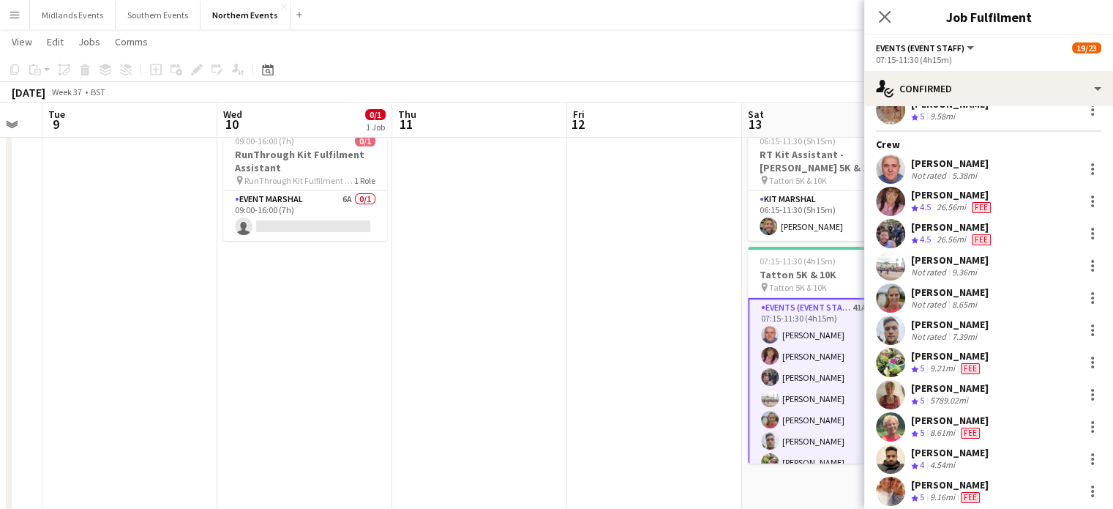
scroll to position [70, 0]
